Goal: Transaction & Acquisition: Obtain resource

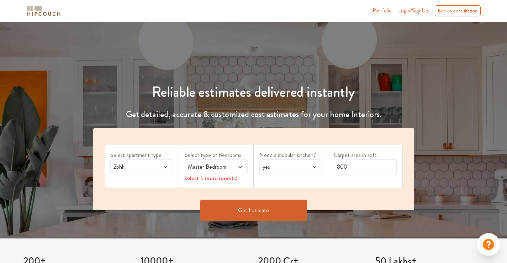
scroll to position [36, 0]
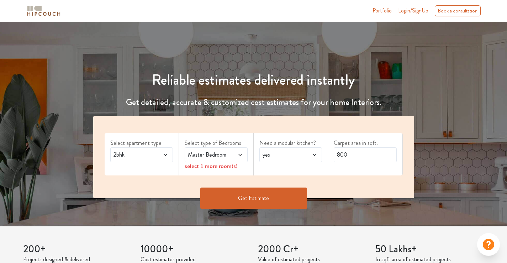
click at [153, 155] on span "2bhk" at bounding box center [133, 154] width 42 height 9
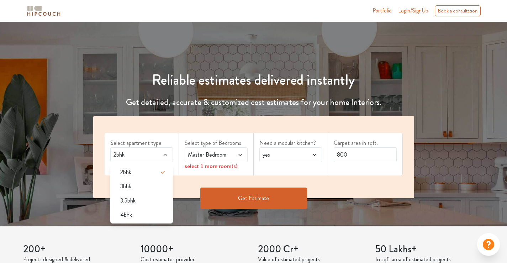
click at [238, 154] on icon at bounding box center [240, 155] width 6 height 6
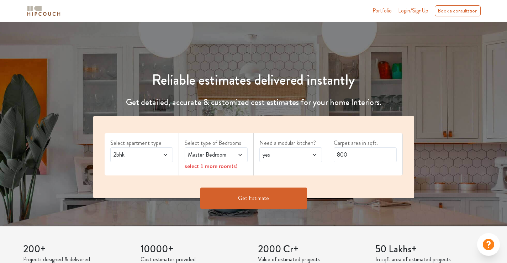
click at [229, 166] on div "select 1 more room(s)" at bounding box center [216, 165] width 63 height 7
click at [238, 157] on icon at bounding box center [240, 155] width 6 height 6
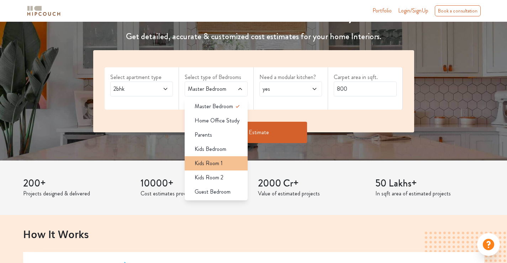
scroll to position [107, 0]
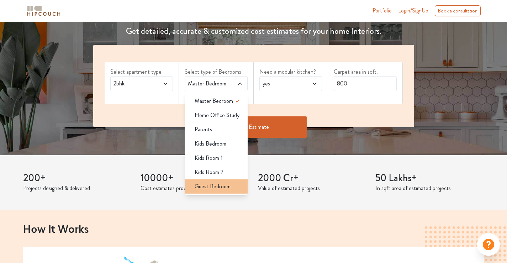
click at [217, 186] on span "Guest Bedroom" at bounding box center [213, 186] width 36 height 9
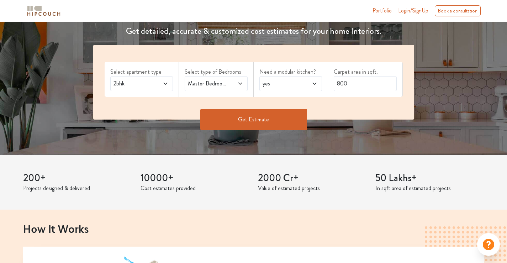
click at [300, 84] on span "yes" at bounding box center [282, 83] width 42 height 9
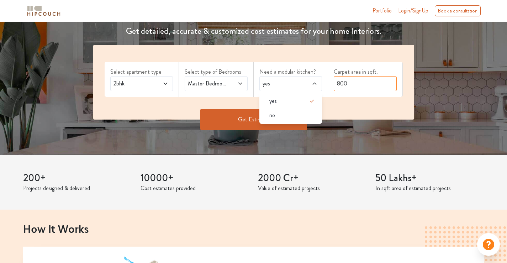
click at [359, 87] on input "800" at bounding box center [365, 83] width 63 height 15
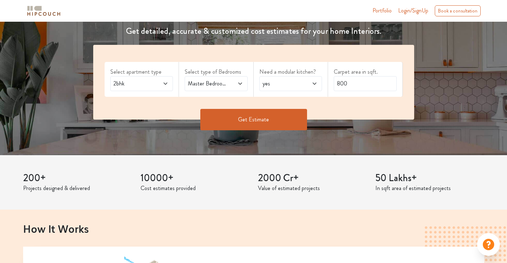
click at [272, 123] on button "Get Estimate" at bounding box center [253, 119] width 107 height 21
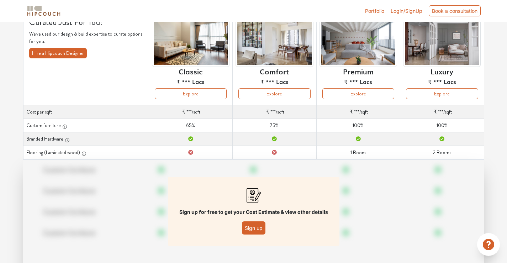
scroll to position [87, 0]
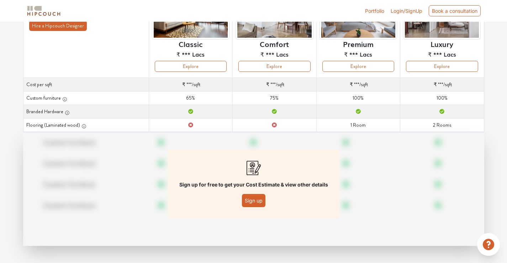
click at [256, 201] on button "Sign up" at bounding box center [253, 200] width 23 height 13
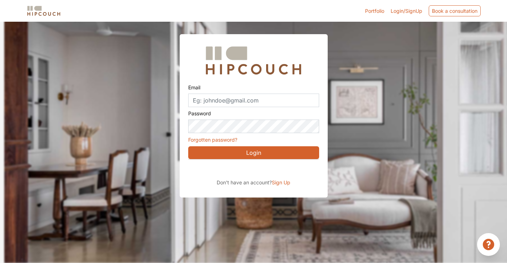
scroll to position [25, 0]
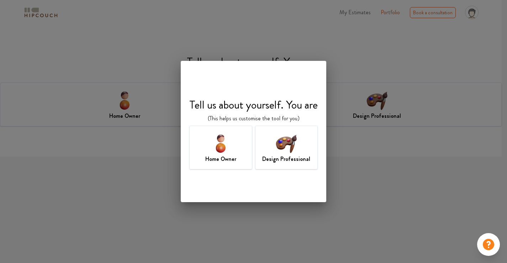
click at [381, 182] on div "Tell us about yourself. You are (This helps us customise the tool for you) Home…" at bounding box center [253, 131] width 507 height 263
click at [278, 157] on h7 "Design Professional" at bounding box center [286, 159] width 48 height 9
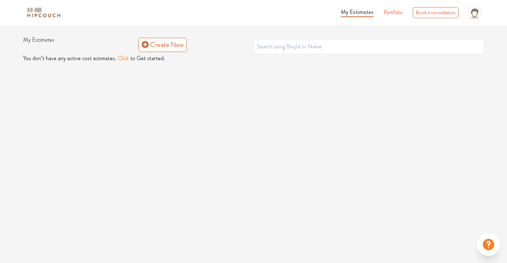
click at [119, 59] on button "Click" at bounding box center [123, 58] width 11 height 9
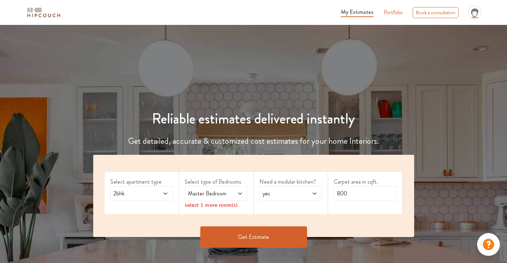
click at [232, 193] on span at bounding box center [236, 193] width 14 height 9
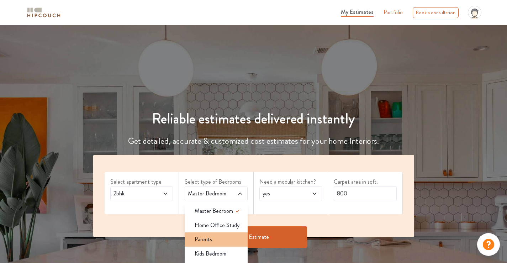
click at [222, 238] on div "Parents" at bounding box center [218, 239] width 59 height 9
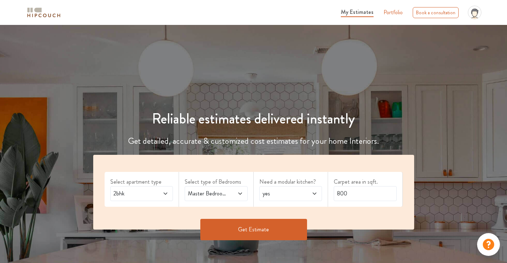
click at [261, 229] on button "Get Estimate" at bounding box center [253, 229] width 107 height 21
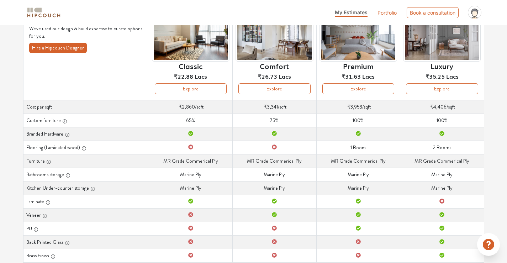
scroll to position [46, 0]
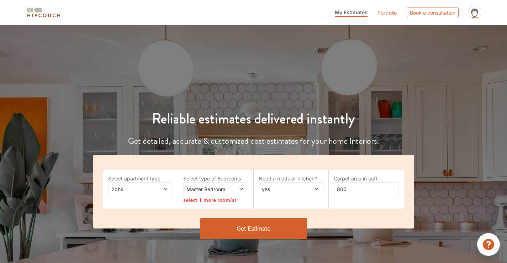
scroll to position [36, 0]
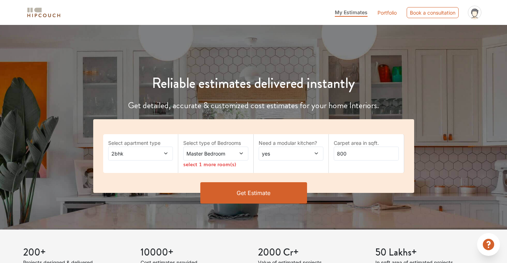
click at [167, 150] on span at bounding box center [161, 153] width 15 height 7
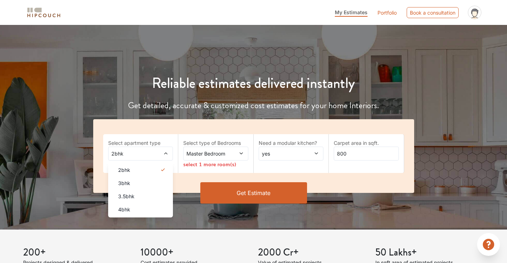
click at [230, 155] on span at bounding box center [236, 153] width 15 height 7
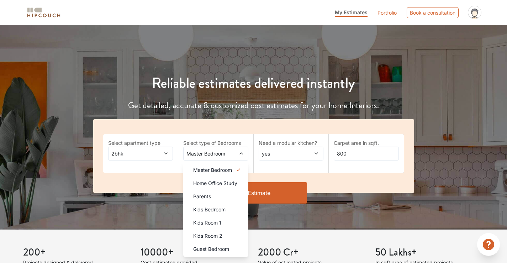
click at [295, 150] on span "yes" at bounding box center [282, 153] width 44 height 7
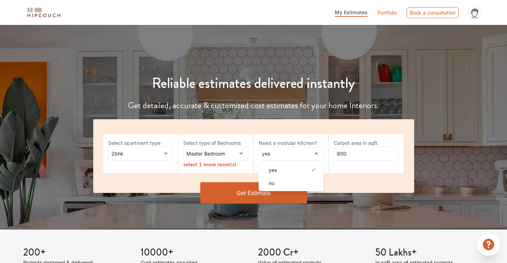
click at [255, 195] on button "Get Estimate" at bounding box center [253, 192] width 107 height 21
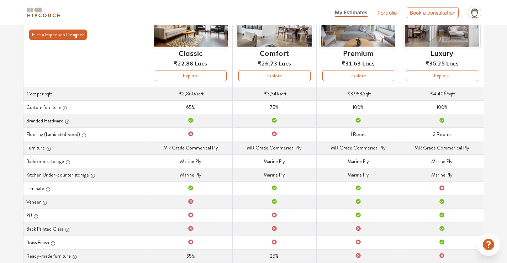
scroll to position [46, 0]
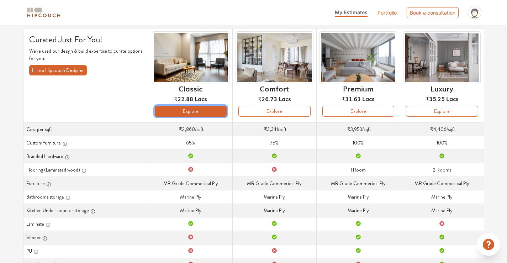
click at [204, 113] on button "Explore" at bounding box center [191, 111] width 72 height 11
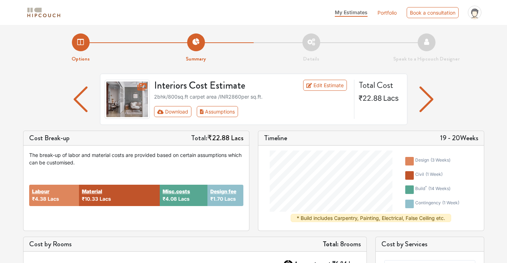
click at [432, 102] on img "button" at bounding box center [426, 99] width 14 height 26
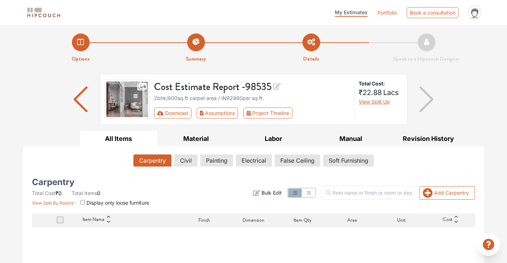
scroll to position [71, 0]
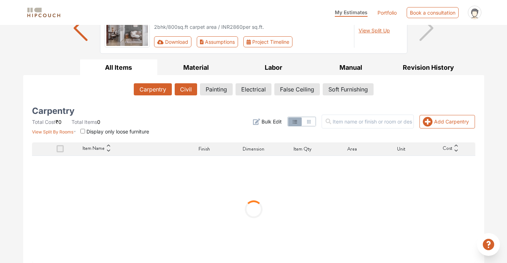
click at [182, 91] on button "Civil" at bounding box center [186, 89] width 22 height 12
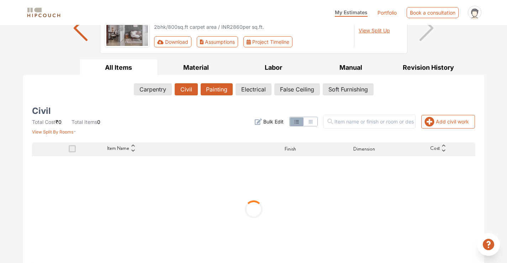
click at [224, 88] on button "Painting" at bounding box center [217, 89] width 32 height 12
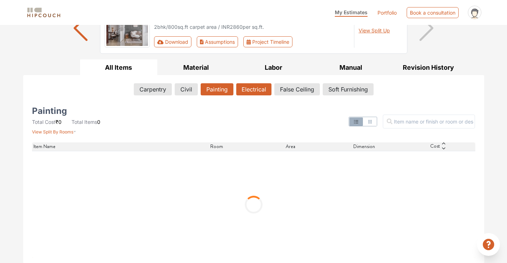
click at [260, 91] on button "Electrical" at bounding box center [253, 89] width 35 height 12
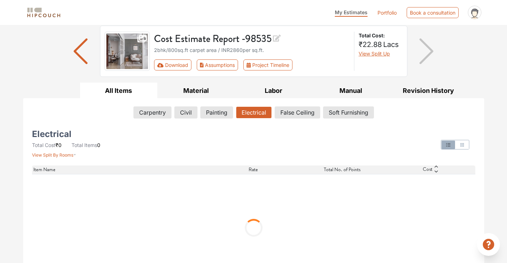
scroll to position [36, 0]
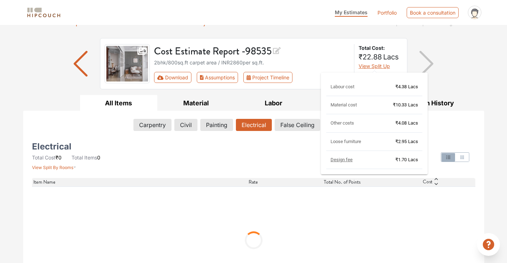
click at [374, 68] on span "View Split Up" at bounding box center [373, 66] width 31 height 6
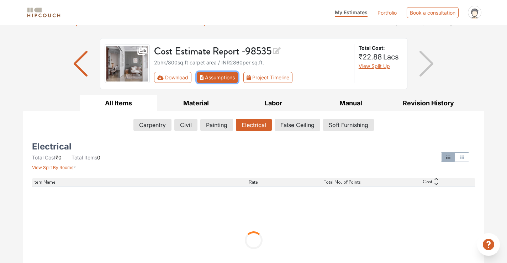
click at [212, 79] on button "Assumptions" at bounding box center [218, 77] width 42 height 11
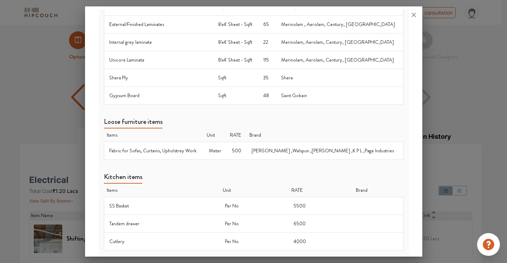
scroll to position [449, 0]
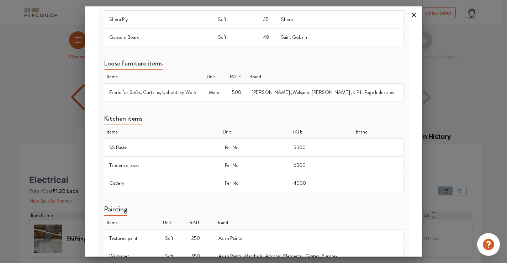
click at [412, 16] on icon at bounding box center [413, 15] width 4 height 4
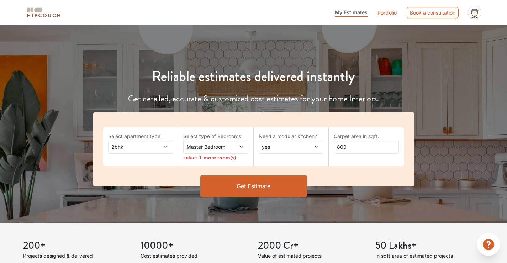
scroll to position [46, 0]
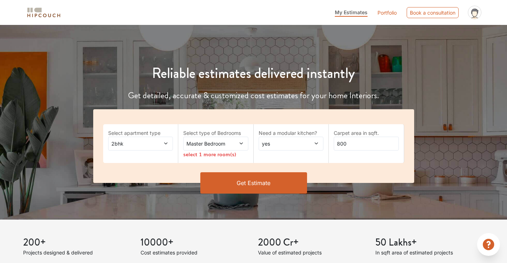
click at [241, 185] on button "Get Estimate" at bounding box center [253, 182] width 107 height 21
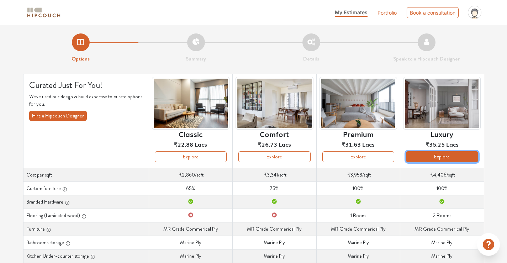
click at [446, 155] on button "Explore" at bounding box center [442, 156] width 72 height 11
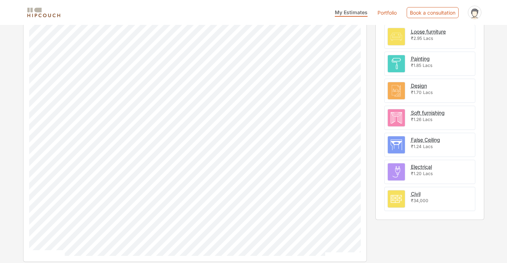
scroll to position [271, 0]
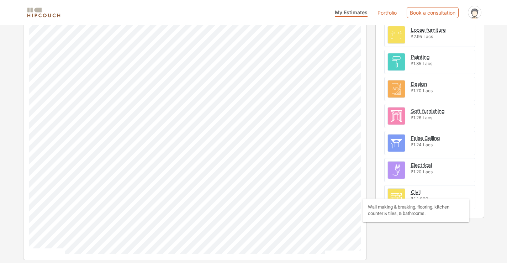
click at [416, 193] on div "Civil" at bounding box center [416, 191] width 10 height 7
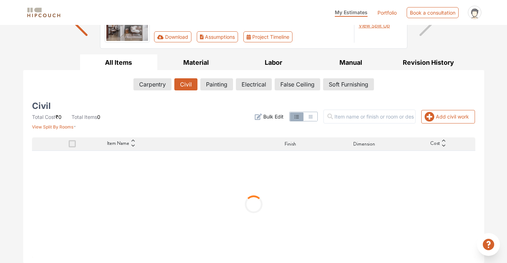
scroll to position [76, 0]
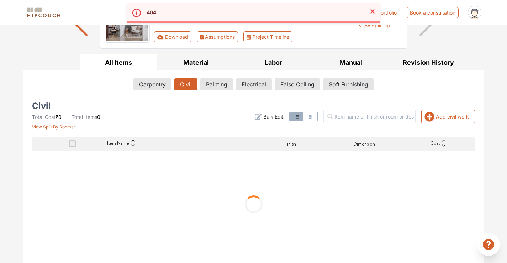
click at [127, 146] on span "Item Name" at bounding box center [118, 143] width 22 height 9
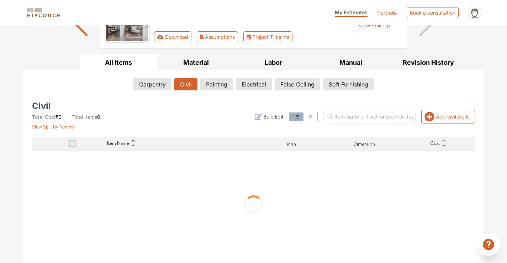
click at [70, 145] on span at bounding box center [72, 143] width 7 height 7
click at [69, 145] on input "checkbox" at bounding box center [69, 145] width 0 height 0
click at [72, 129] on span "View Split By Rooms" at bounding box center [52, 126] width 41 height 5
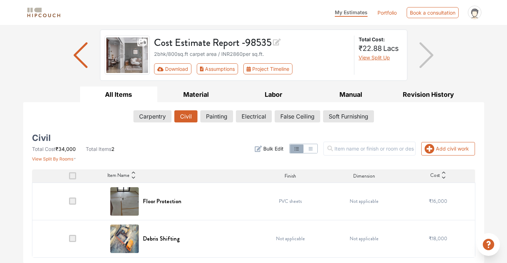
scroll to position [44, 0]
click at [75, 202] on span at bounding box center [72, 200] width 7 height 7
click at [69, 203] on input "checkbox" at bounding box center [69, 203] width 0 height 0
